Goal: Use online tool/utility

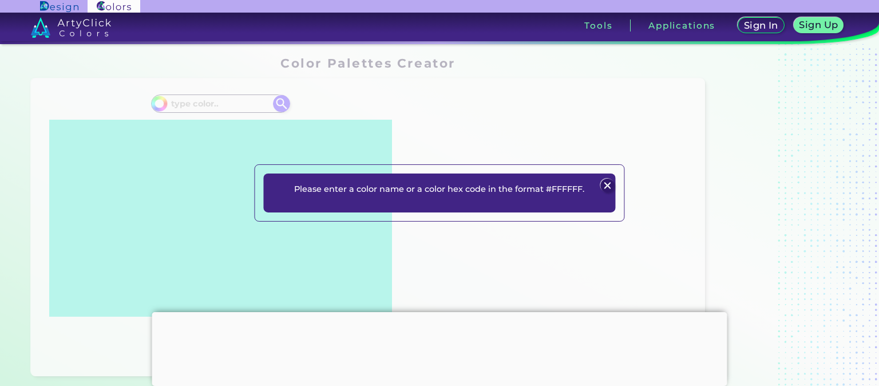
scroll to position [346, 0]
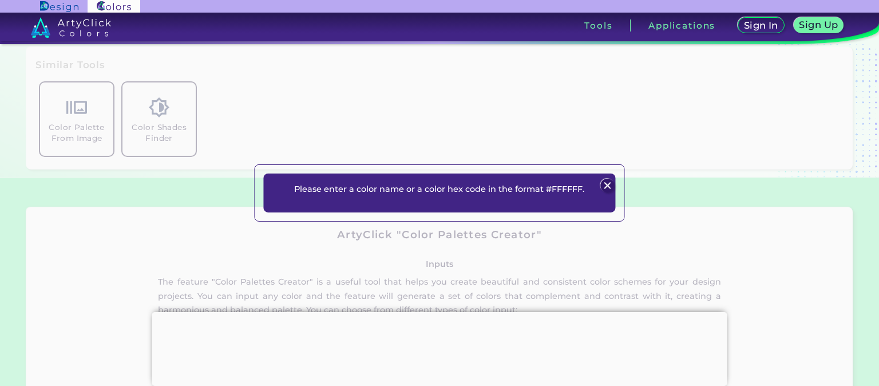
click at [603, 183] on img at bounding box center [608, 186] width 14 height 14
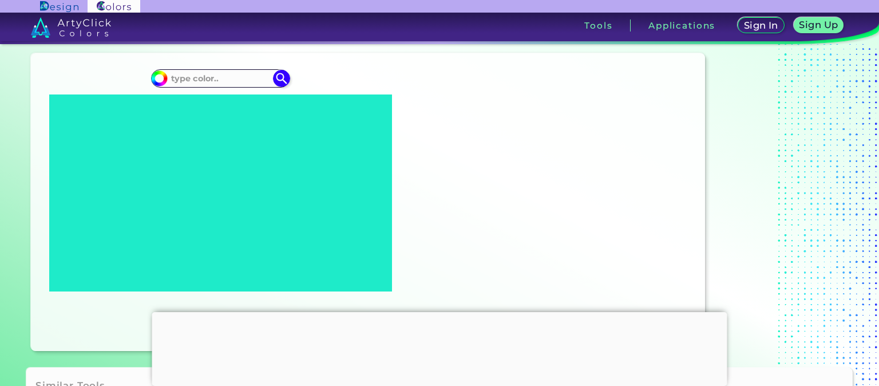
scroll to position [0, 0]
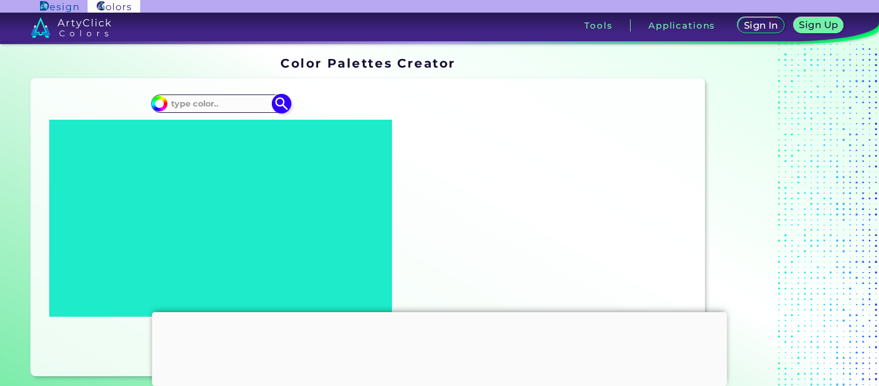
click at [190, 100] on input at bounding box center [220, 103] width 106 height 15
paste input "#60353535"
type input "#60353535"
click at [282, 102] on img at bounding box center [282, 104] width 20 height 20
type input "#000000"
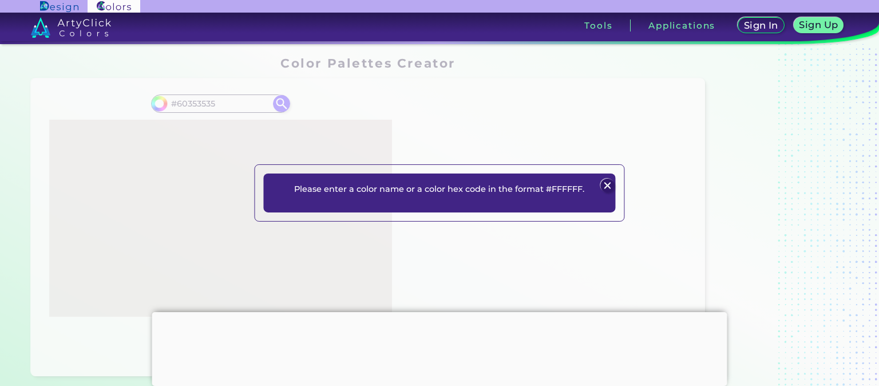
click at [609, 185] on img at bounding box center [608, 186] width 14 height 14
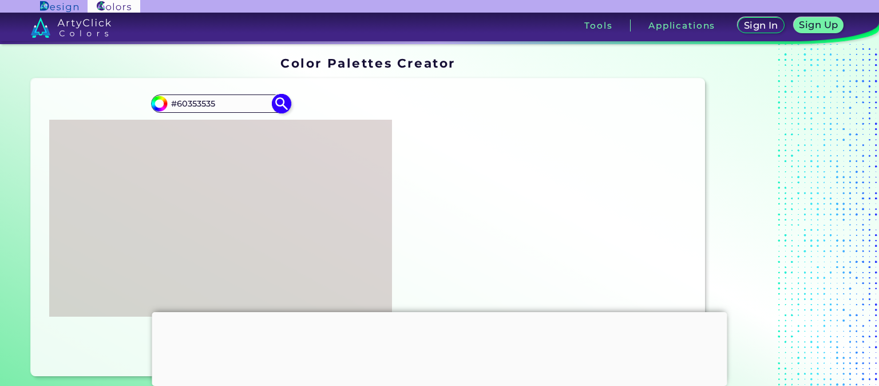
click at [235, 105] on input "#60353535" at bounding box center [220, 103] width 106 height 15
type input "#603535"
click at [284, 104] on img at bounding box center [282, 104] width 20 height 20
type input "#603535"
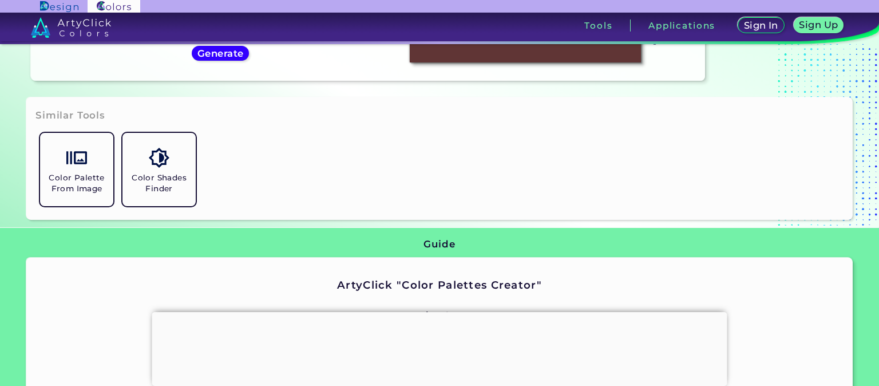
scroll to position [296, 0]
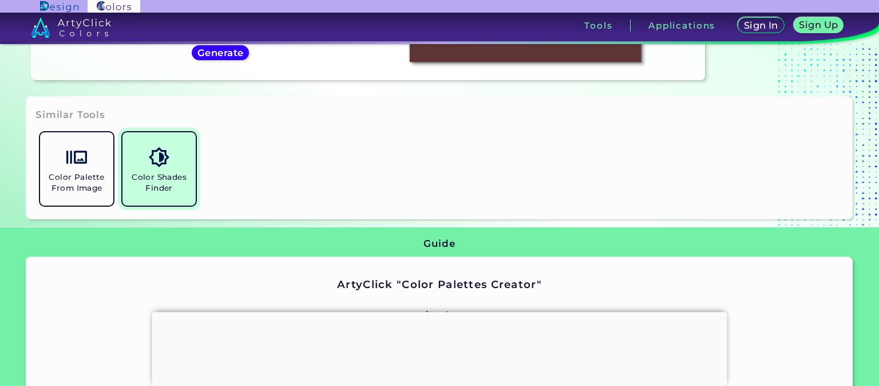
click at [185, 171] on link "Color Shades Finder" at bounding box center [159, 169] width 82 height 82
